Goal: Information Seeking & Learning: Learn about a topic

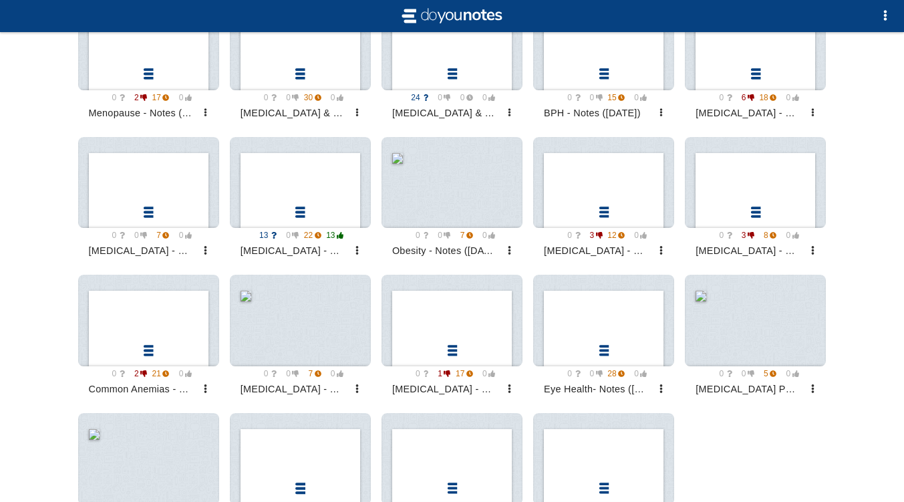
scroll to position [922, 0]
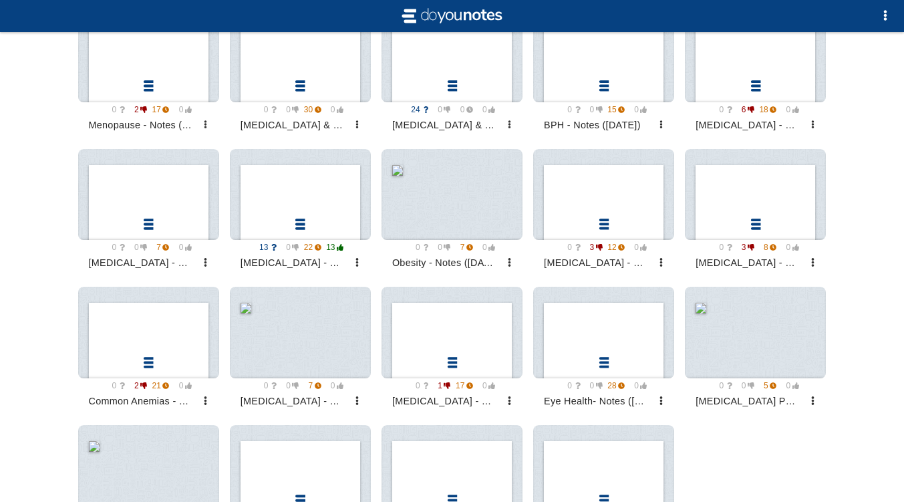
click at [287, 206] on div at bounding box center [300, 194] width 141 height 91
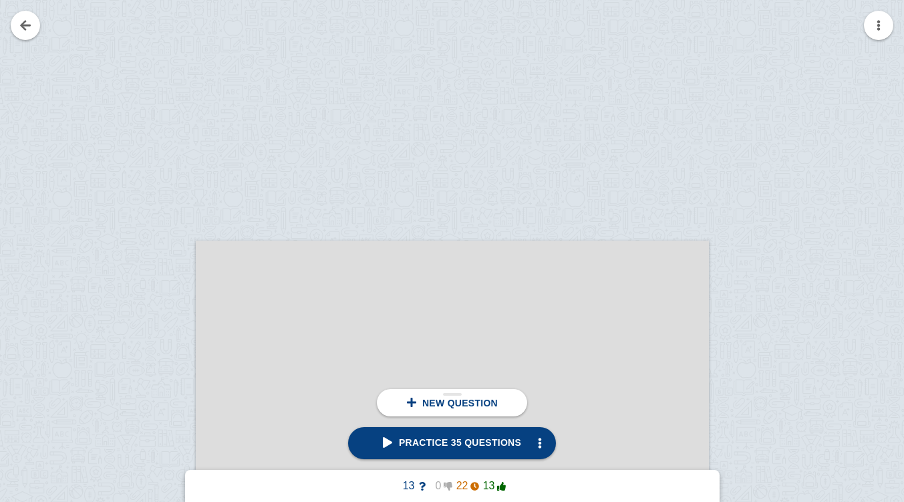
click at [484, 439] on span "Practice 35 questions" at bounding box center [452, 442] width 138 height 11
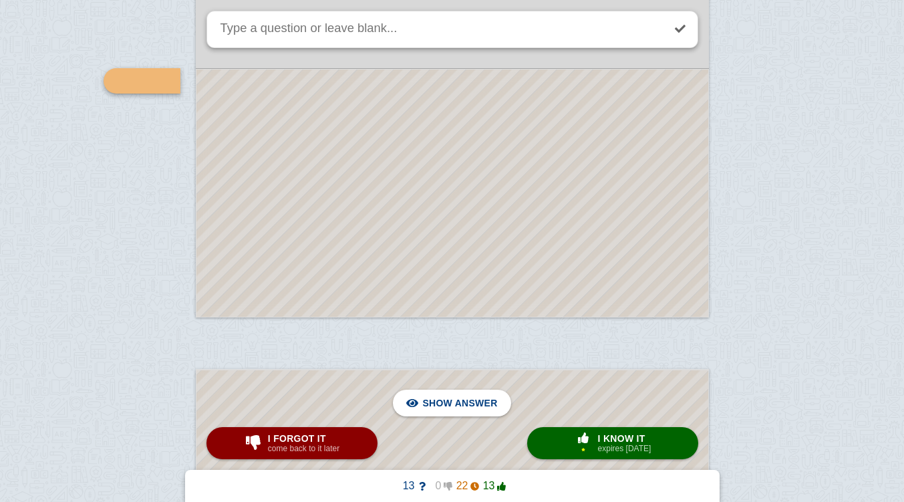
scroll to position [5669, 0]
click at [586, 198] on div at bounding box center [452, 191] width 512 height 247
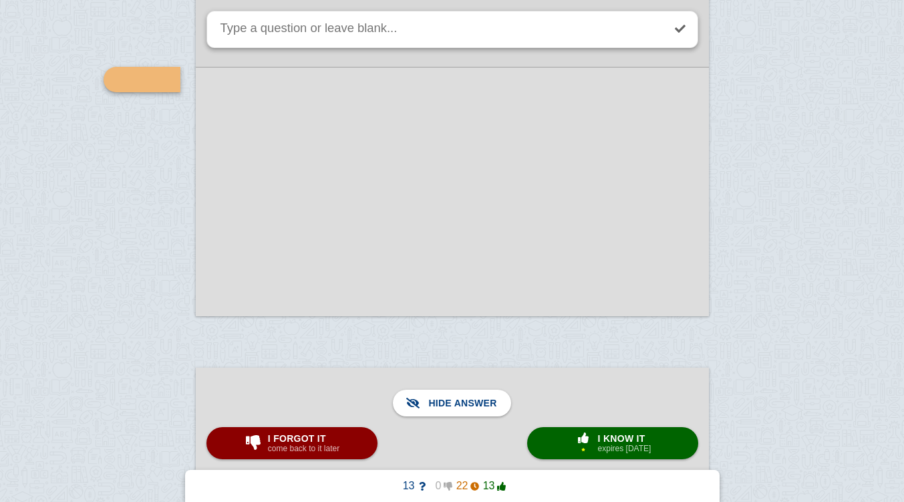
click at [529, 214] on div at bounding box center [452, 191] width 513 height 249
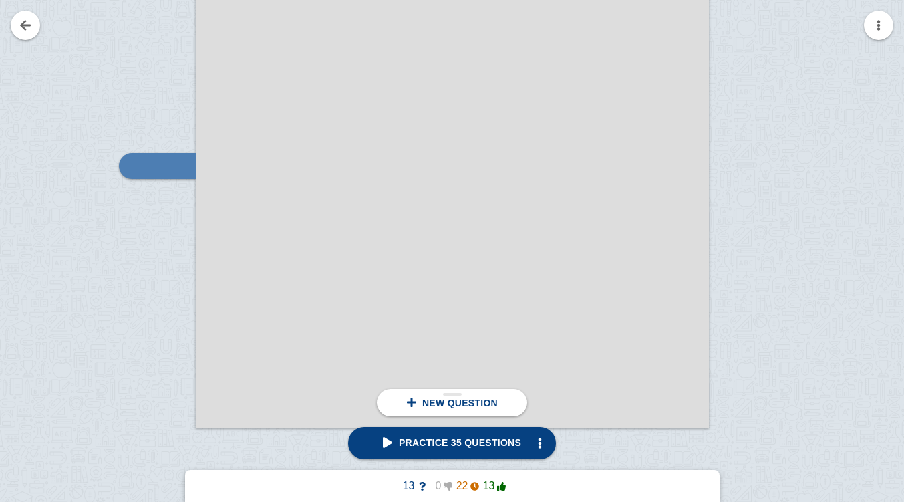
scroll to position [14332, 0]
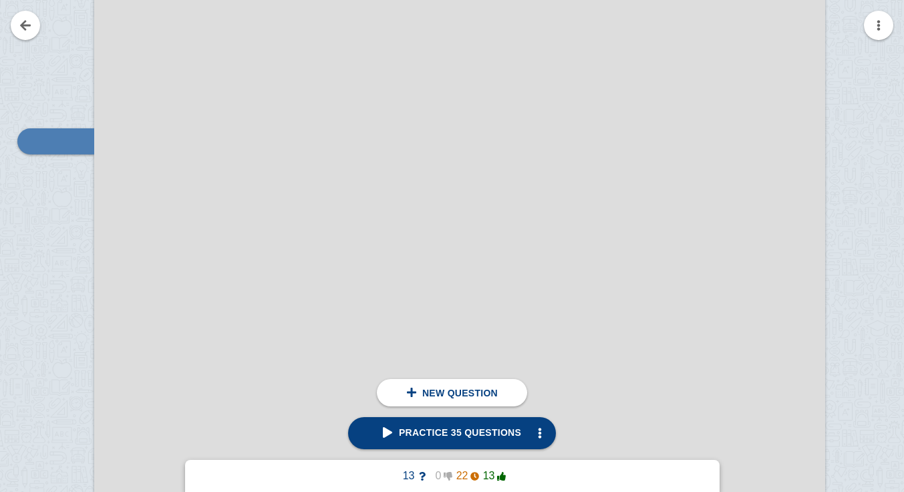
scroll to position [21015, 34]
